Goal: Use online tool/utility: Utilize a website feature to perform a specific function

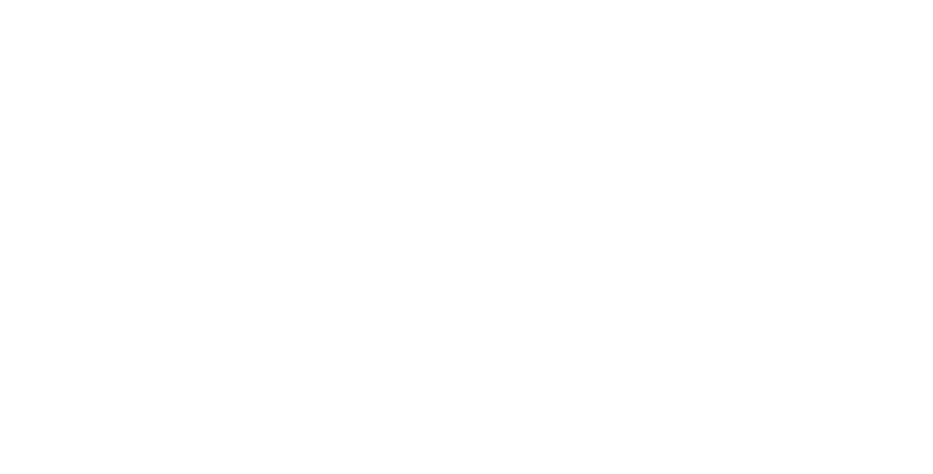
select select "*"
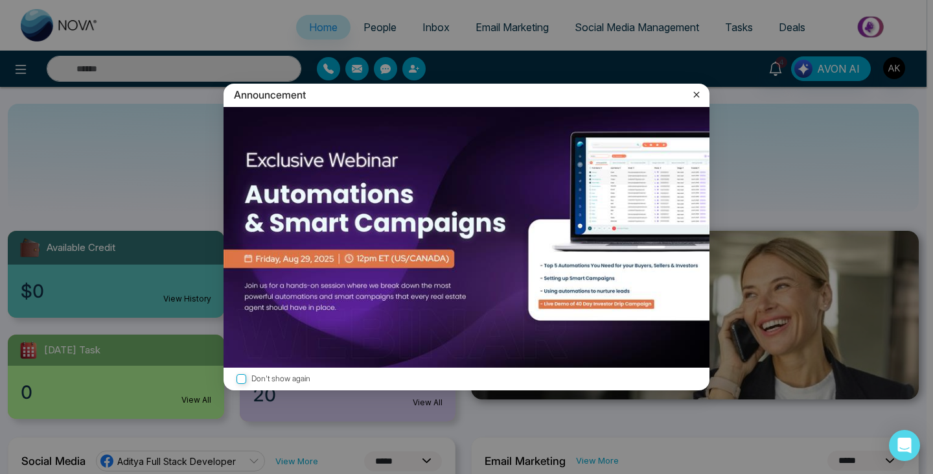
click at [694, 93] on icon at bounding box center [696, 94] width 13 height 13
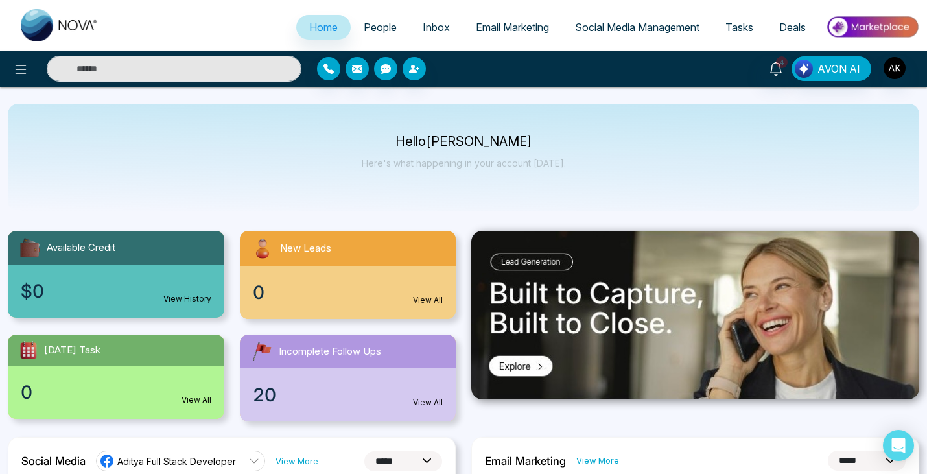
click at [365, 27] on span "People" at bounding box center [380, 27] width 33 height 13
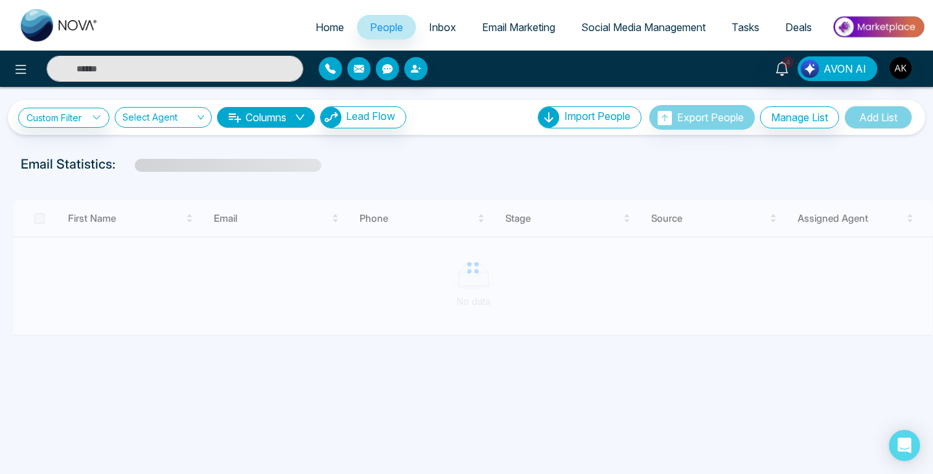
click at [429, 28] on span "Inbox" at bounding box center [442, 27] width 27 height 13
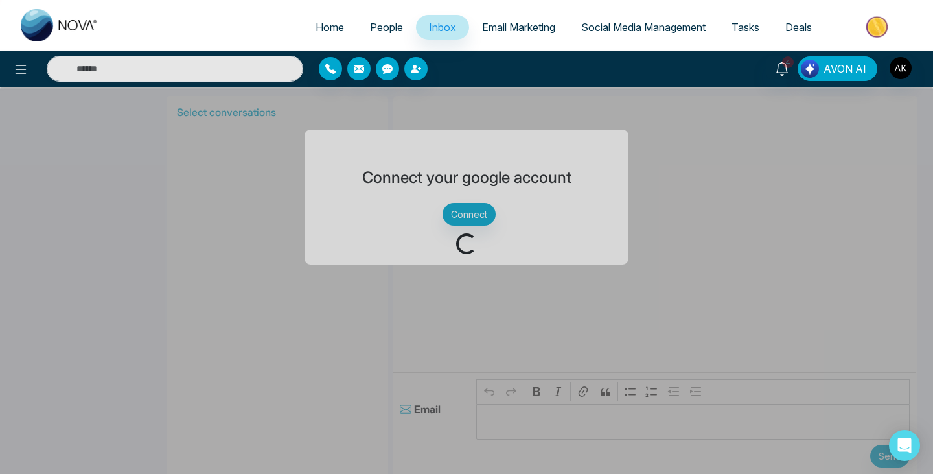
click at [734, 25] on span "Tasks" at bounding box center [746, 27] width 28 height 13
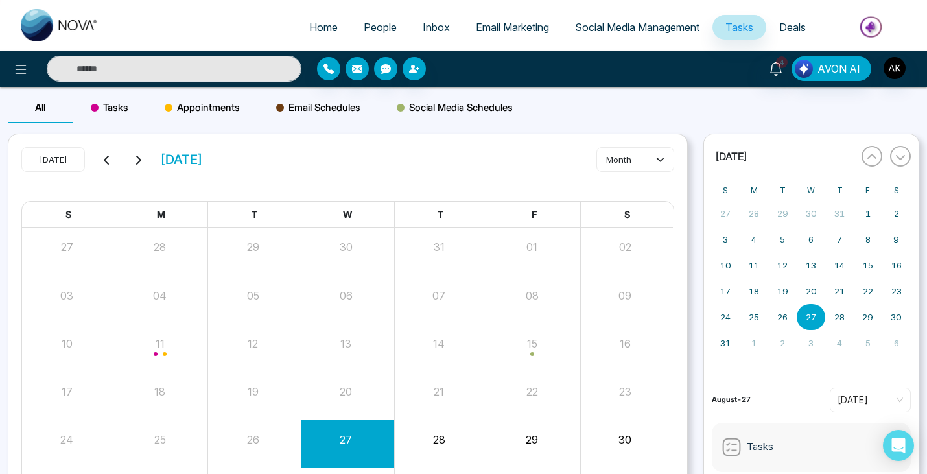
click at [310, 30] on span "Home" at bounding box center [323, 27] width 29 height 13
select select "*"
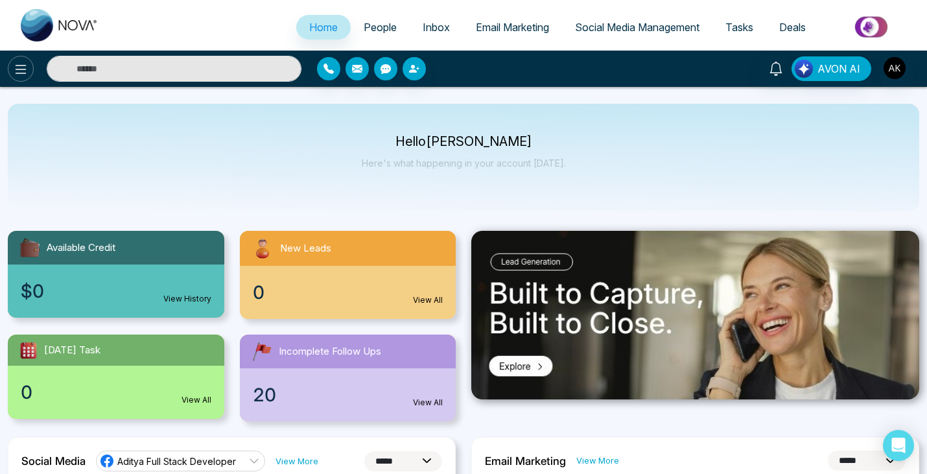
click at [24, 65] on icon at bounding box center [21, 69] width 11 height 9
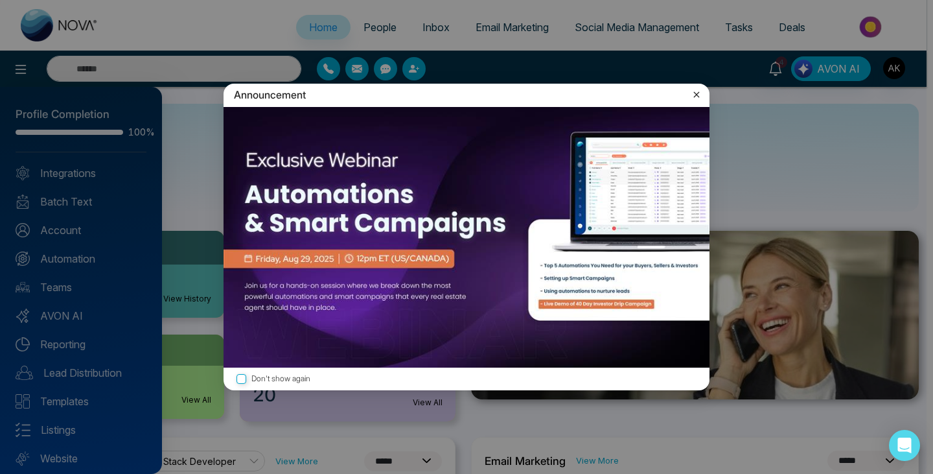
click at [697, 95] on icon at bounding box center [697, 95] width 6 height 6
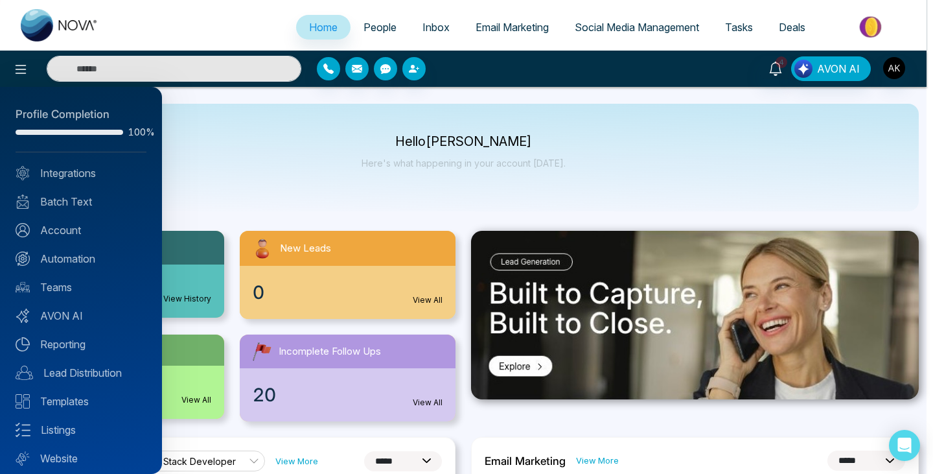
click at [410, 181] on div at bounding box center [466, 237] width 933 height 474
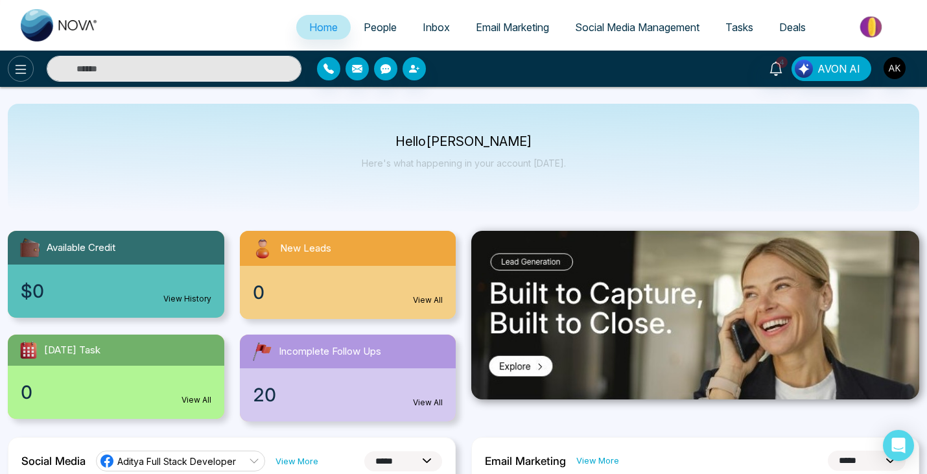
click at [15, 67] on icon at bounding box center [21, 70] width 16 height 16
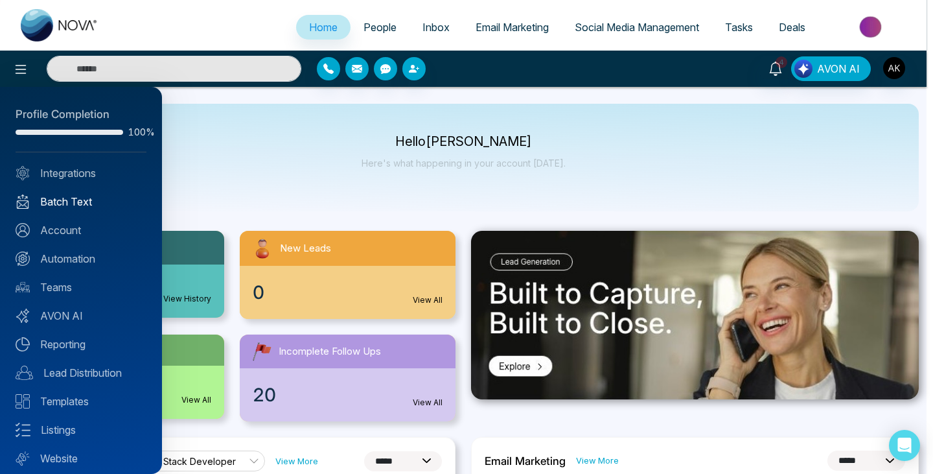
click at [63, 198] on link "Batch Text" at bounding box center [81, 202] width 131 height 16
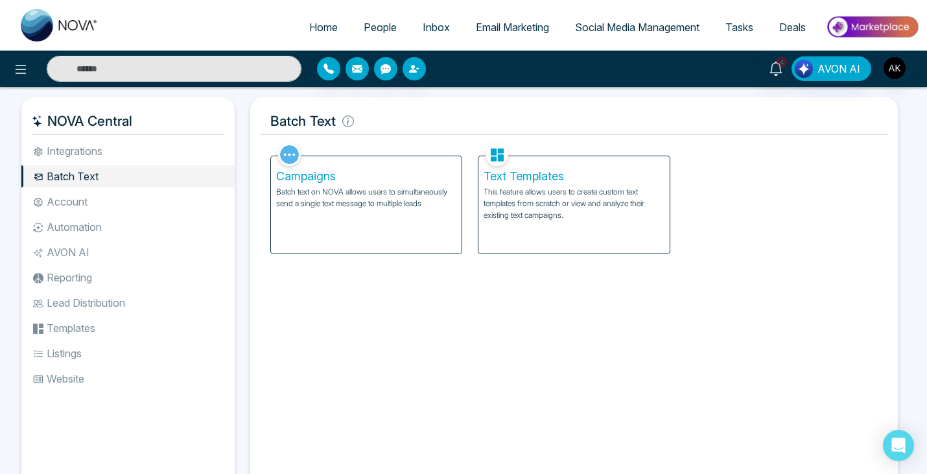
click at [75, 205] on li "Account" at bounding box center [127, 202] width 213 height 22
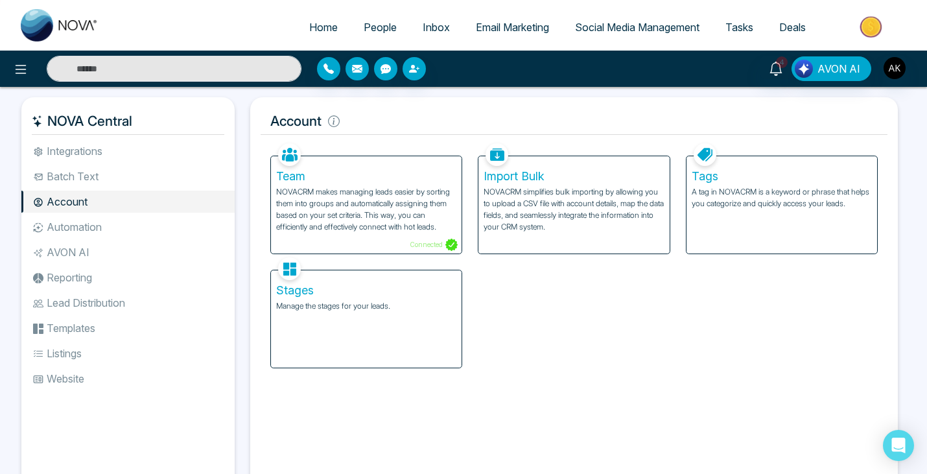
click at [77, 226] on li "Automation" at bounding box center [127, 227] width 213 height 22
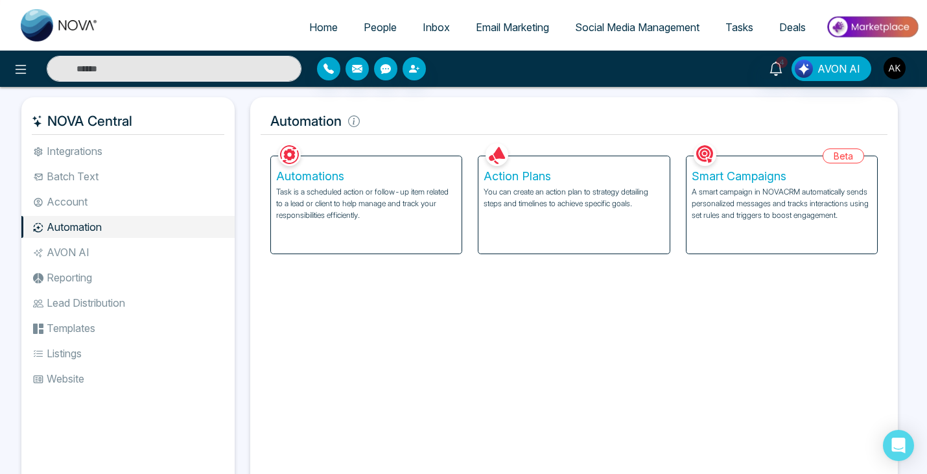
click at [74, 248] on li "AVON AI" at bounding box center [127, 252] width 213 height 22
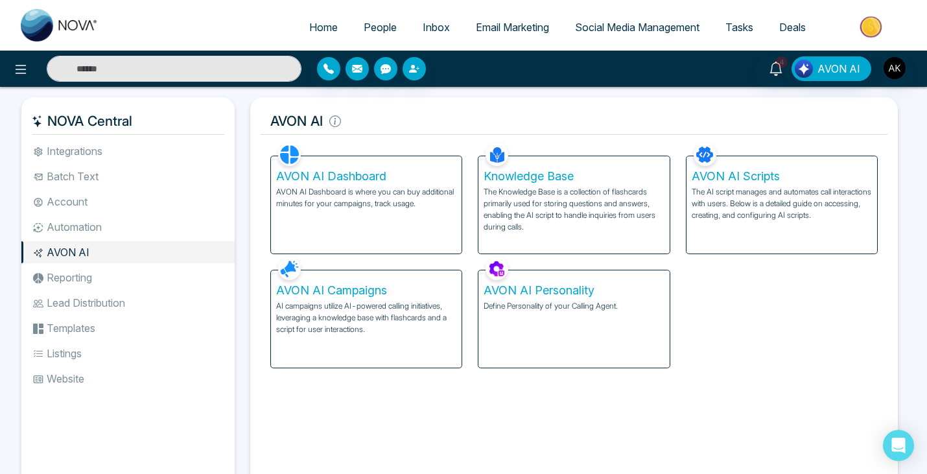
click at [71, 270] on li "Reporting" at bounding box center [127, 277] width 213 height 22
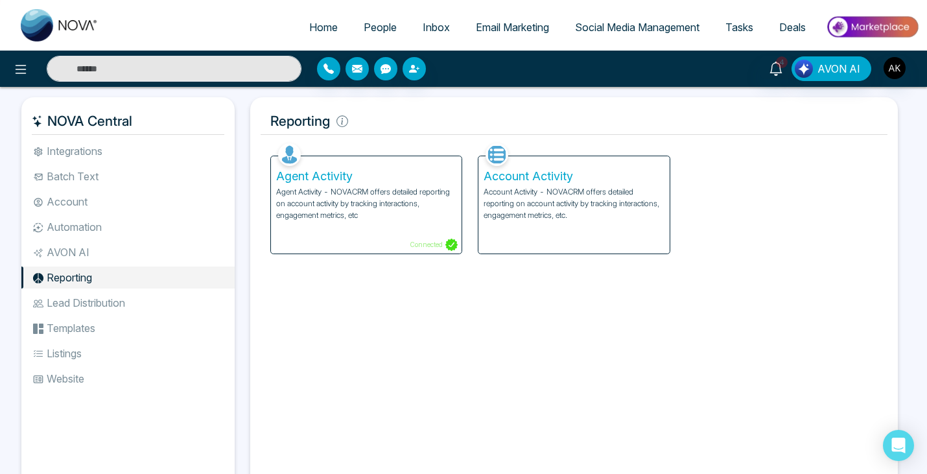
click at [95, 301] on li "Lead Distribution" at bounding box center [127, 303] width 213 height 22
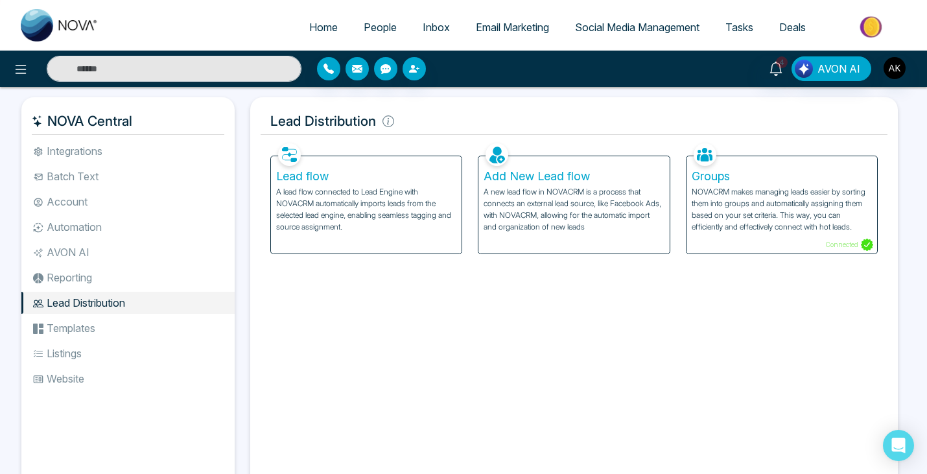
click at [80, 337] on li "Templates" at bounding box center [127, 328] width 213 height 22
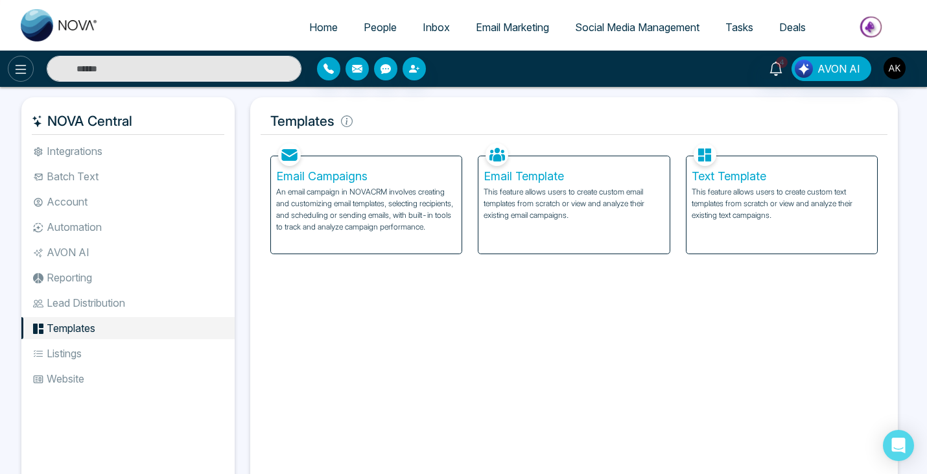
click at [24, 72] on icon at bounding box center [21, 70] width 16 height 16
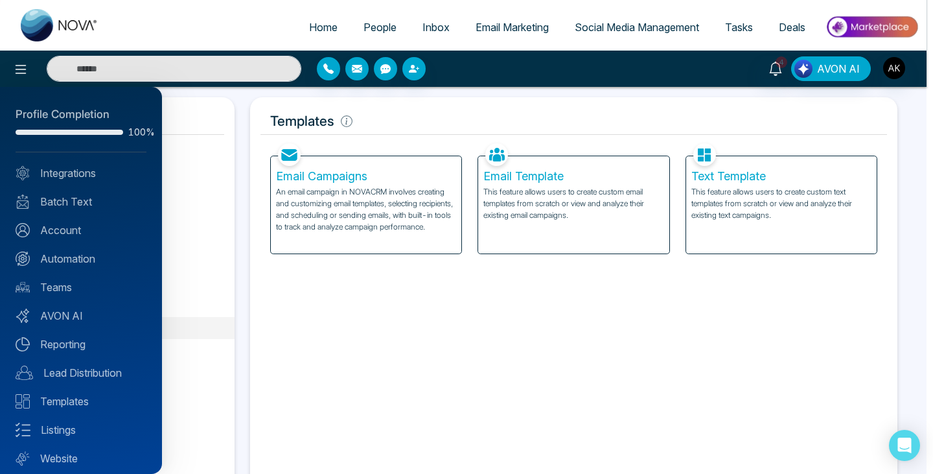
click at [729, 24] on div at bounding box center [466, 237] width 933 height 474
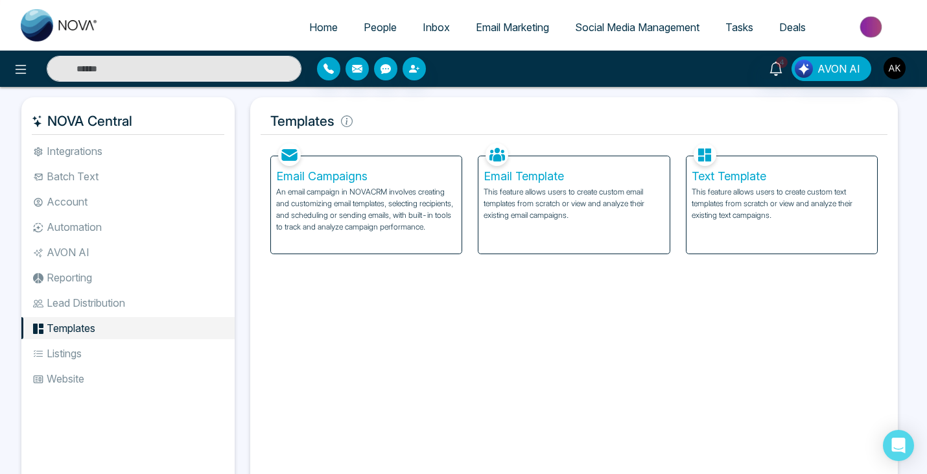
click at [786, 29] on span "Deals" at bounding box center [792, 27] width 27 height 13
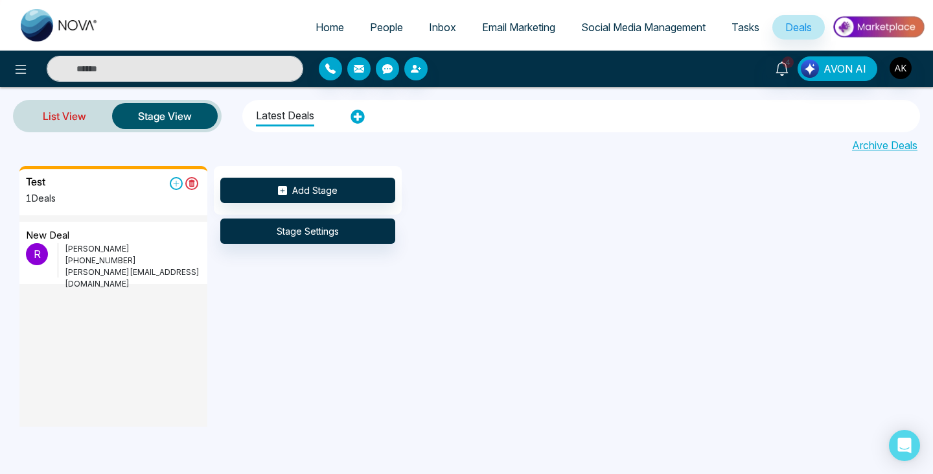
click at [62, 120] on link "List View" at bounding box center [64, 115] width 95 height 31
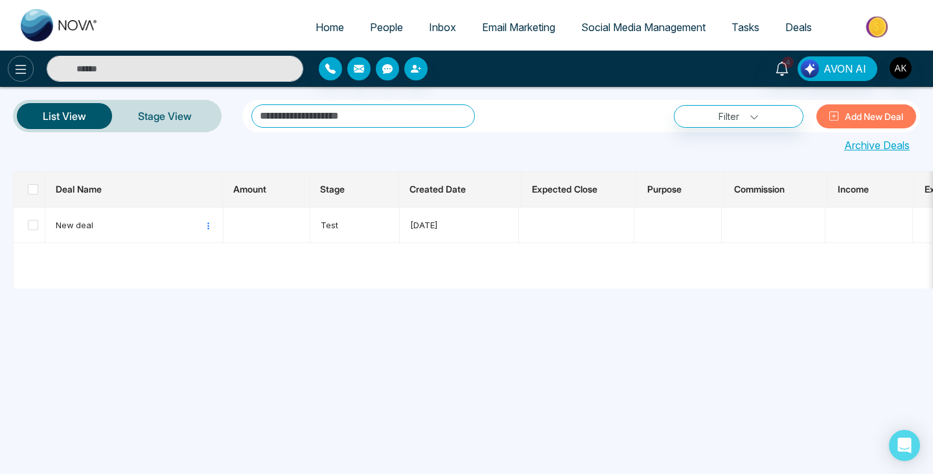
click at [23, 69] on icon at bounding box center [21, 69] width 11 height 9
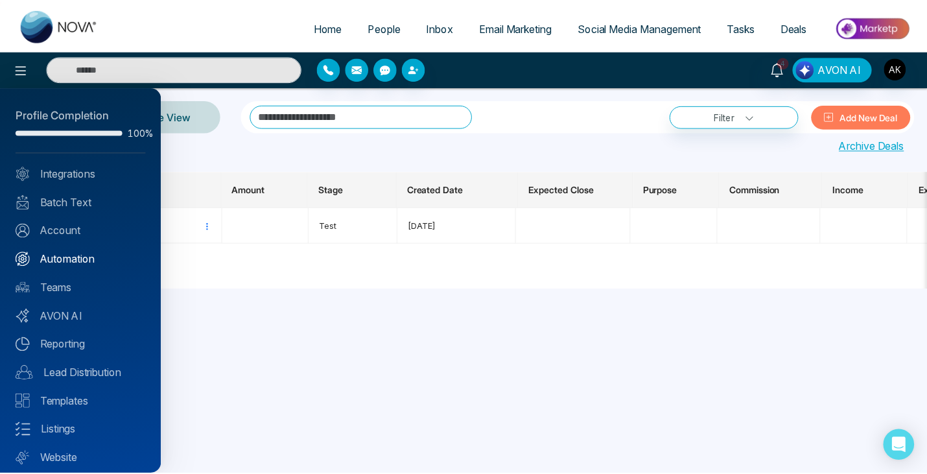
scroll to position [36, 0]
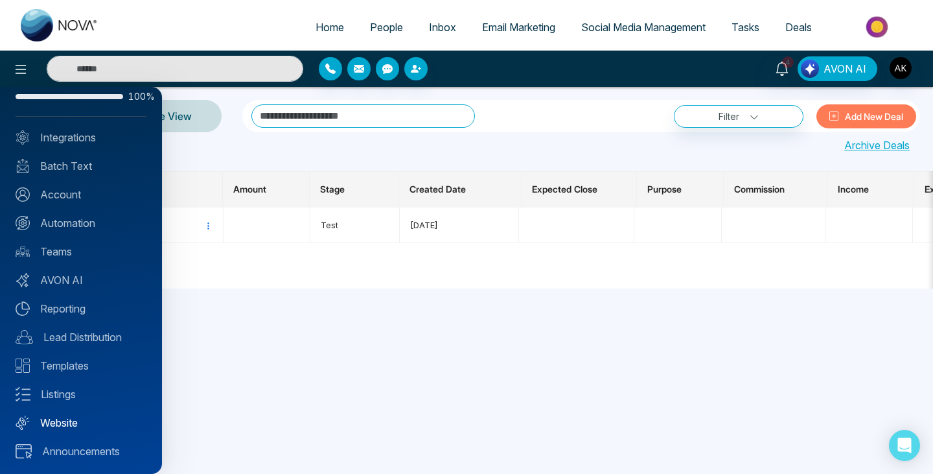
click at [60, 421] on link "Website" at bounding box center [81, 423] width 131 height 16
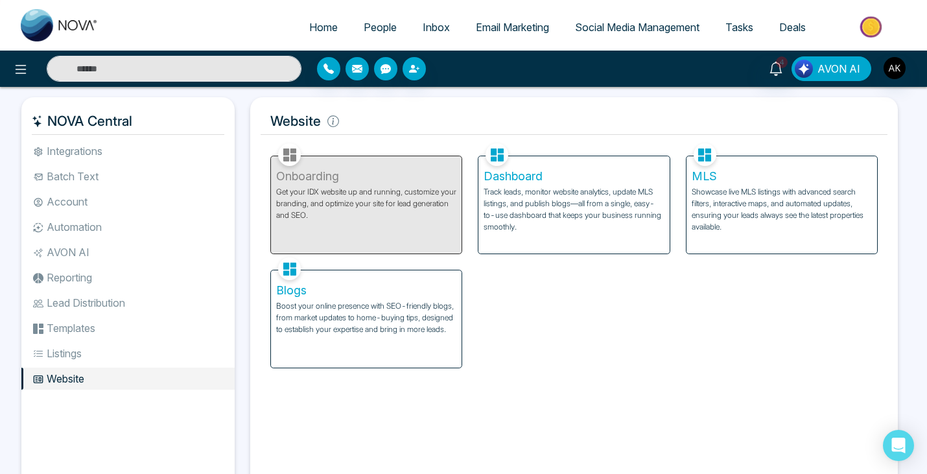
click at [841, 66] on span "AVON AI" at bounding box center [838, 69] width 43 height 16
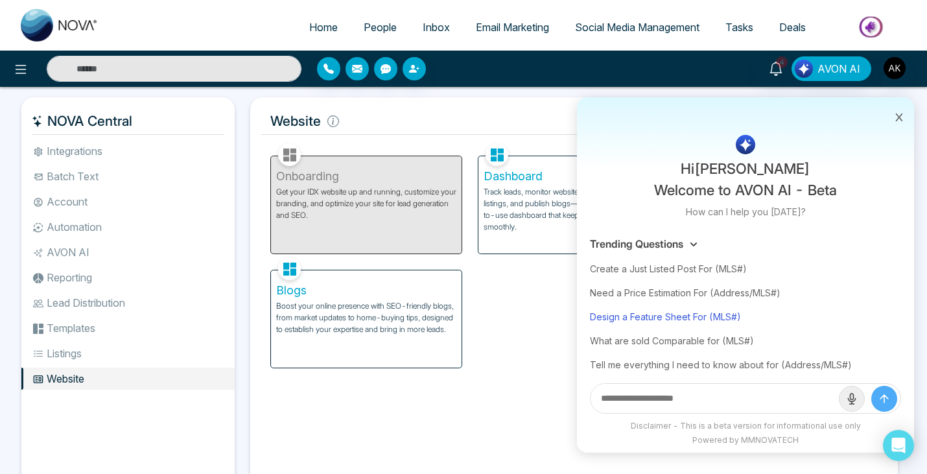
click at [667, 318] on div "Design a Feature Sheet For (MLS#)" at bounding box center [745, 317] width 311 height 24
type input "**********"
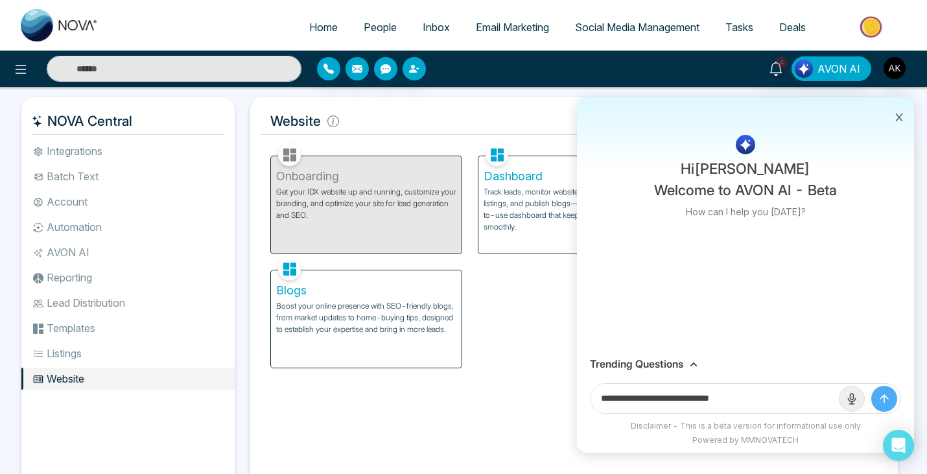
click at [899, 115] on icon at bounding box center [898, 117] width 9 height 9
